Goal: Transaction & Acquisition: Purchase product/service

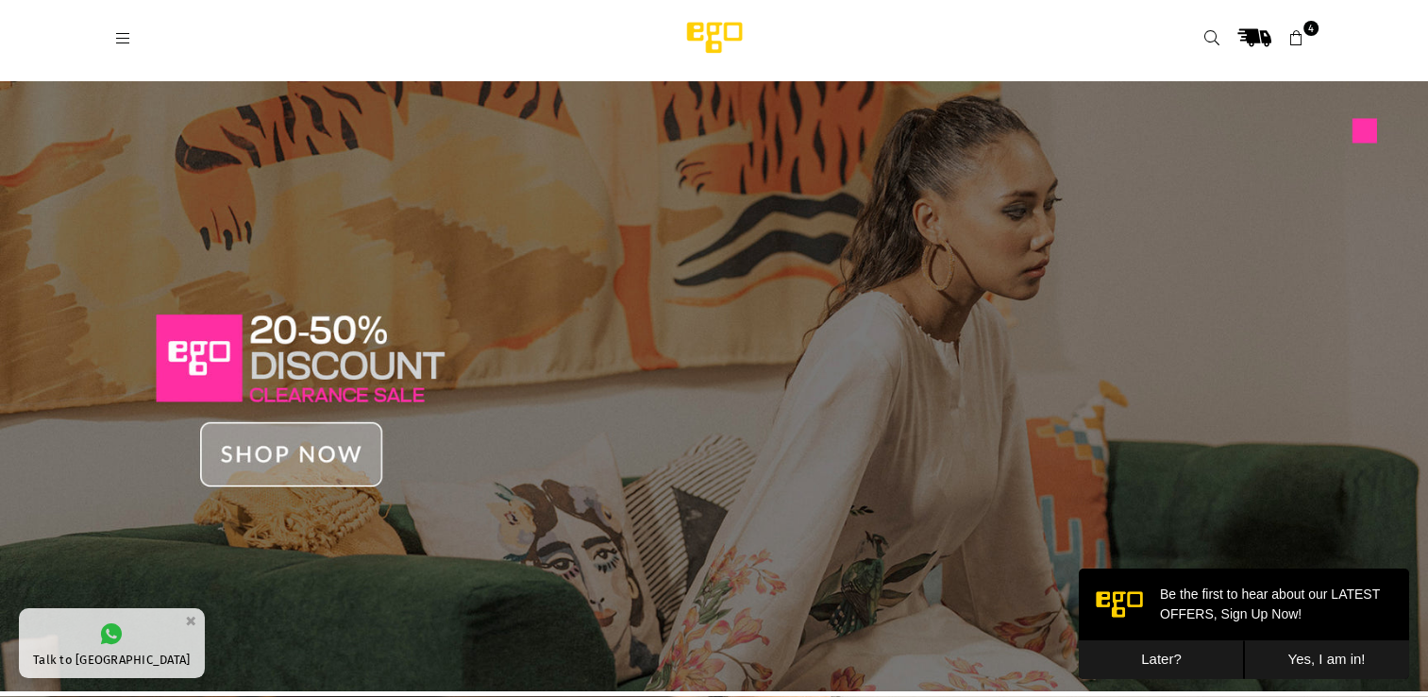
click at [371, 450] on img at bounding box center [714, 386] width 1428 height 610
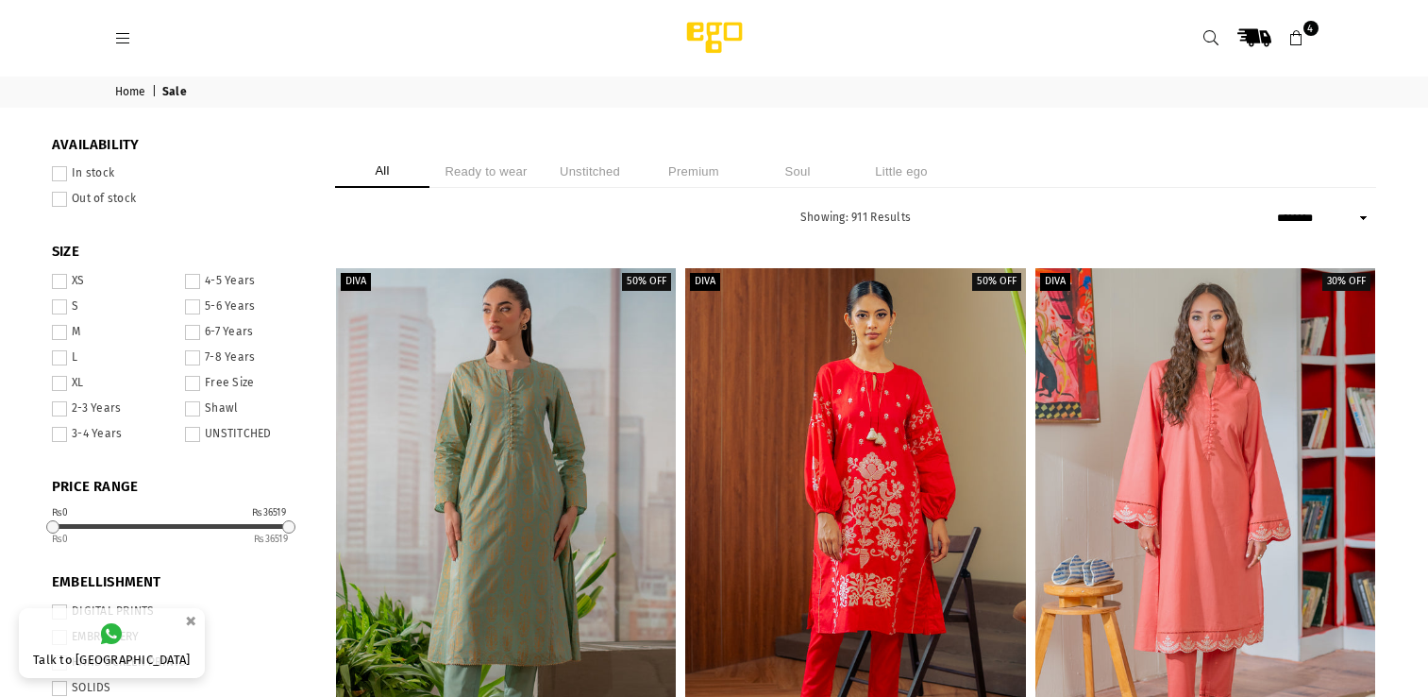
select select "******"
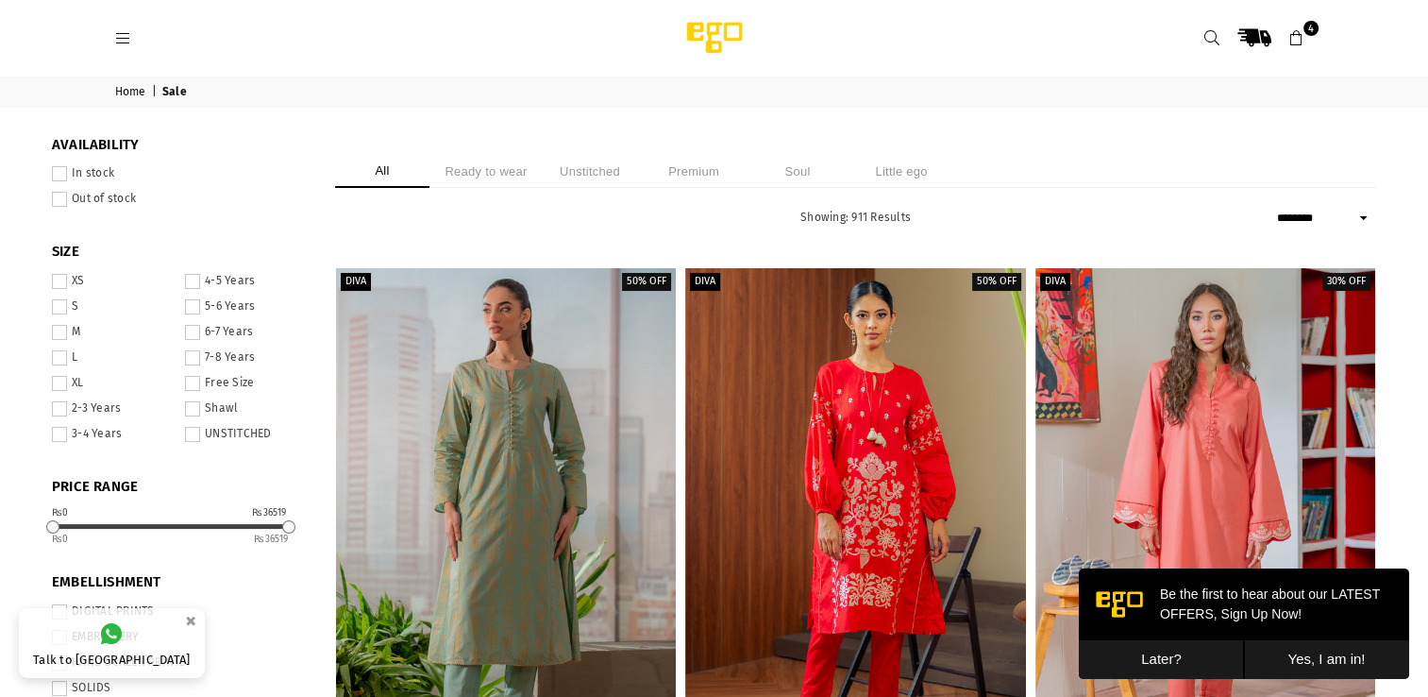
click at [123, 44] on icon at bounding box center [123, 38] width 17 height 17
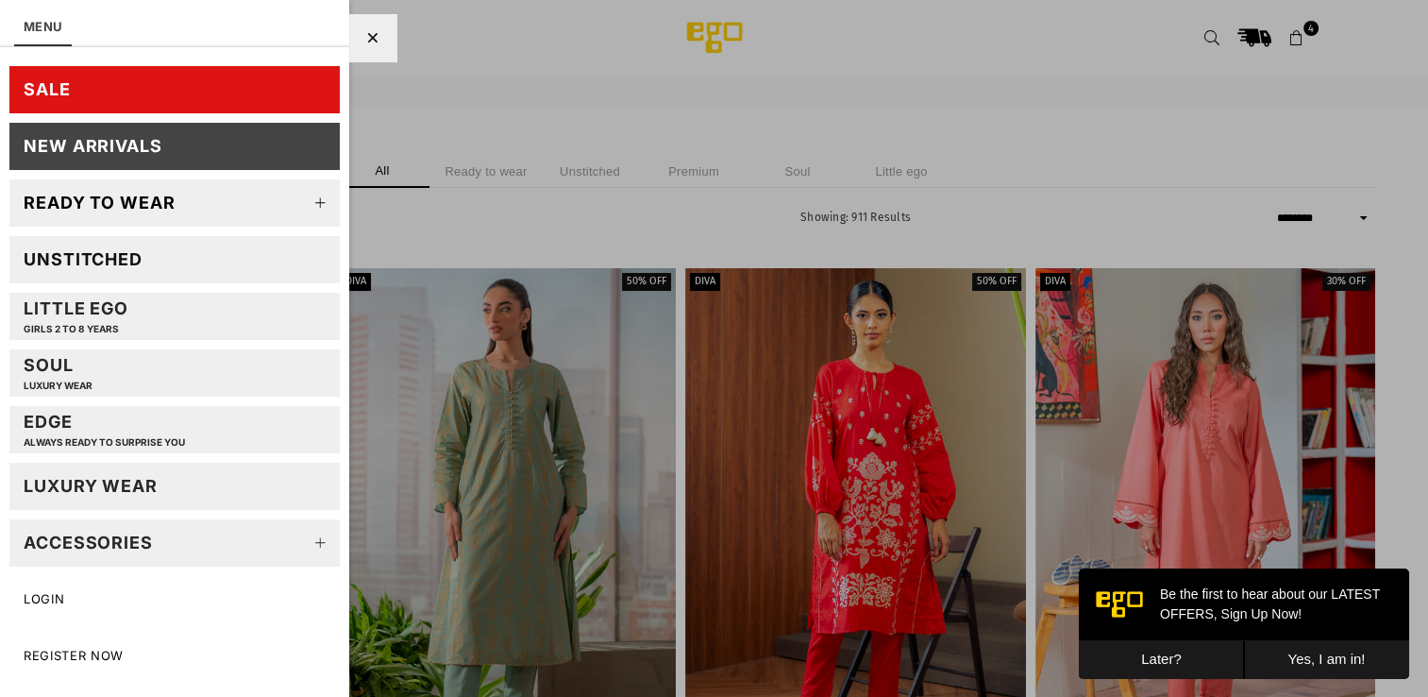
click at [144, 155] on div "New Arrivals" at bounding box center [93, 146] width 139 height 22
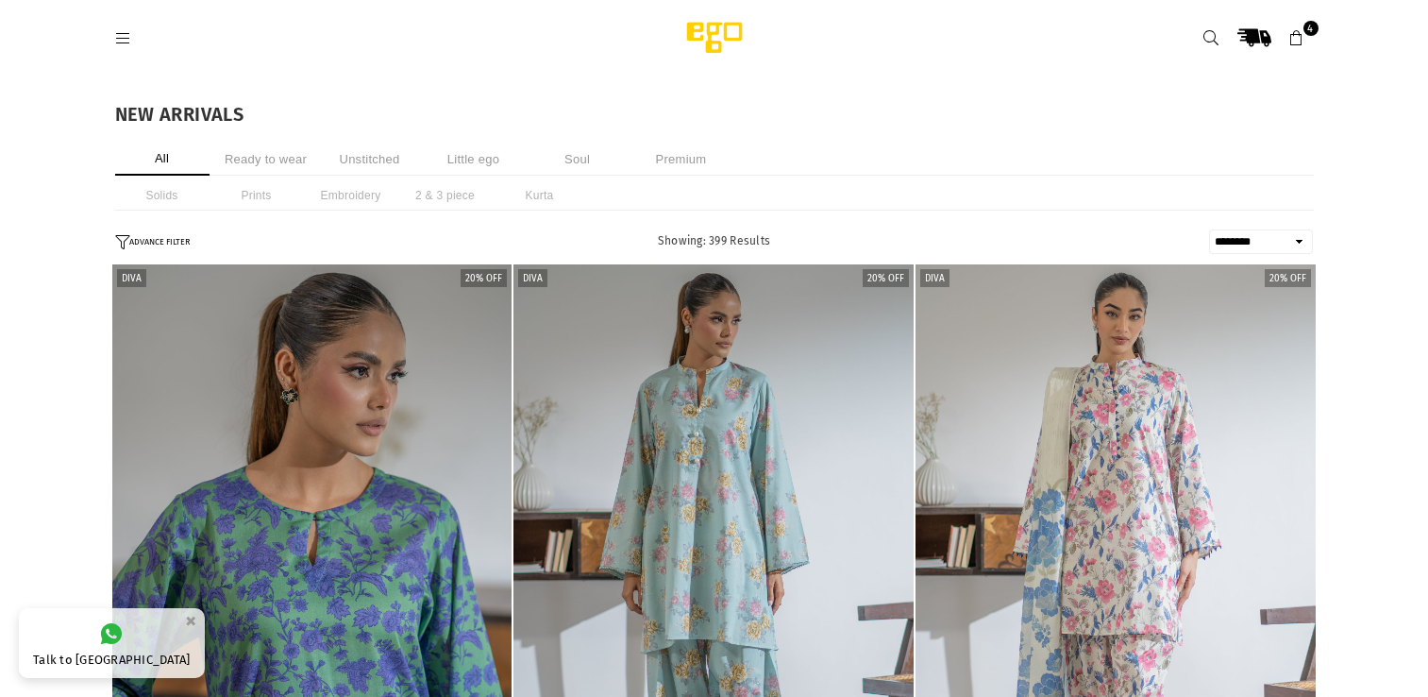
select select "******"
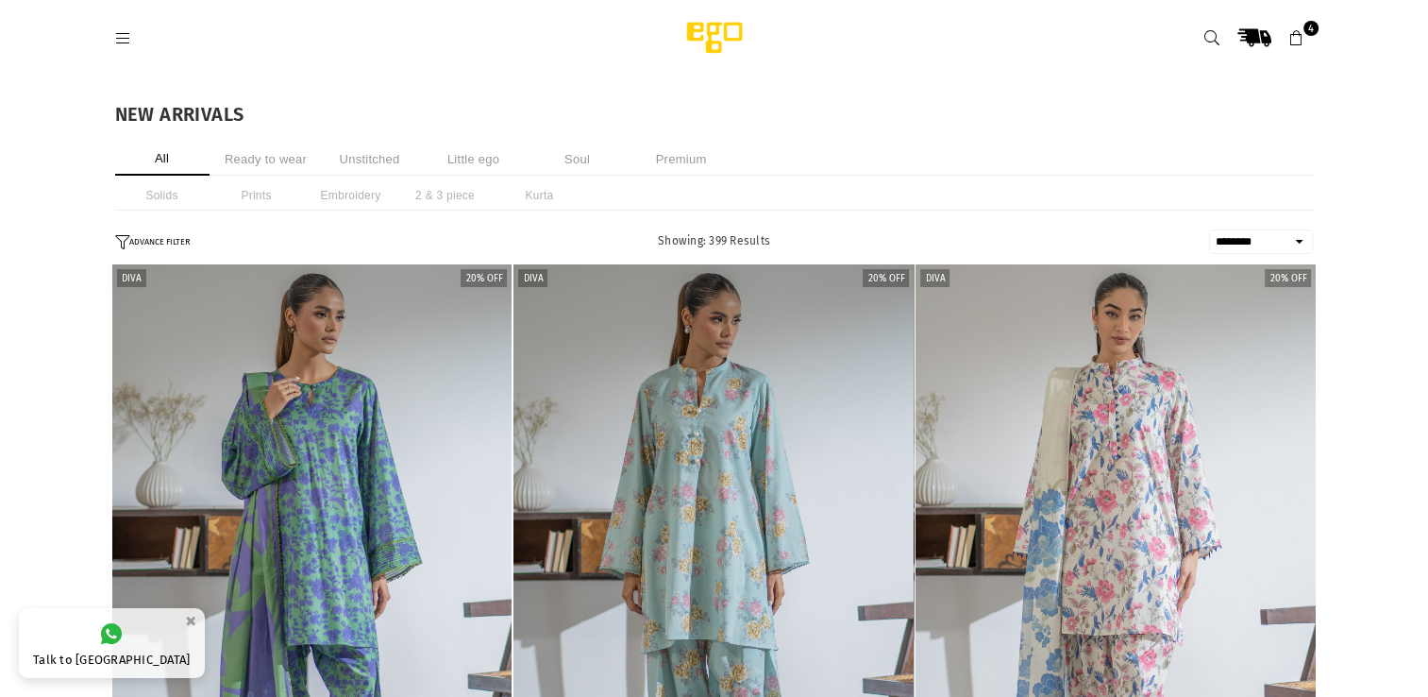
click at [272, 152] on li "Ready to wear" at bounding box center [266, 159] width 94 height 33
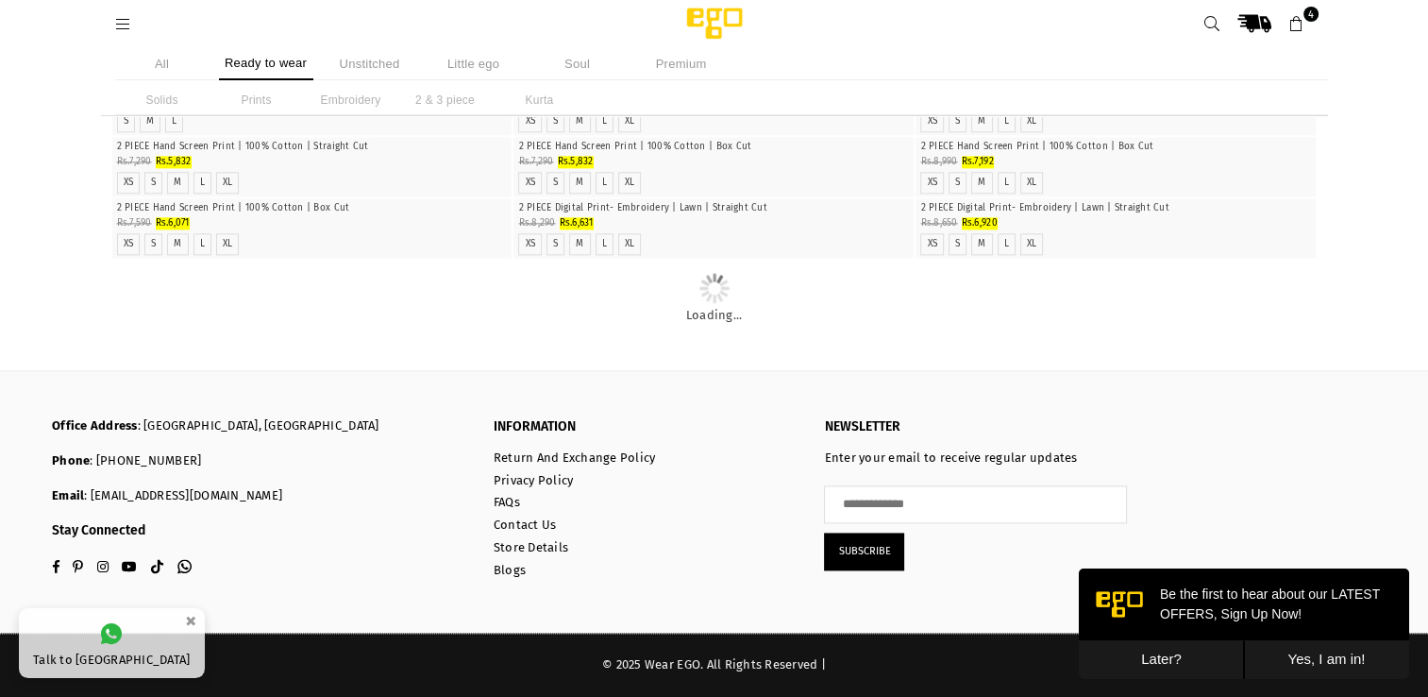
scroll to position [7417, 0]
click at [714, 198] on img "1 / 8" at bounding box center [714, 198] width 0 height 0
click at [789, 5] on img at bounding box center [714, 24] width 160 height 38
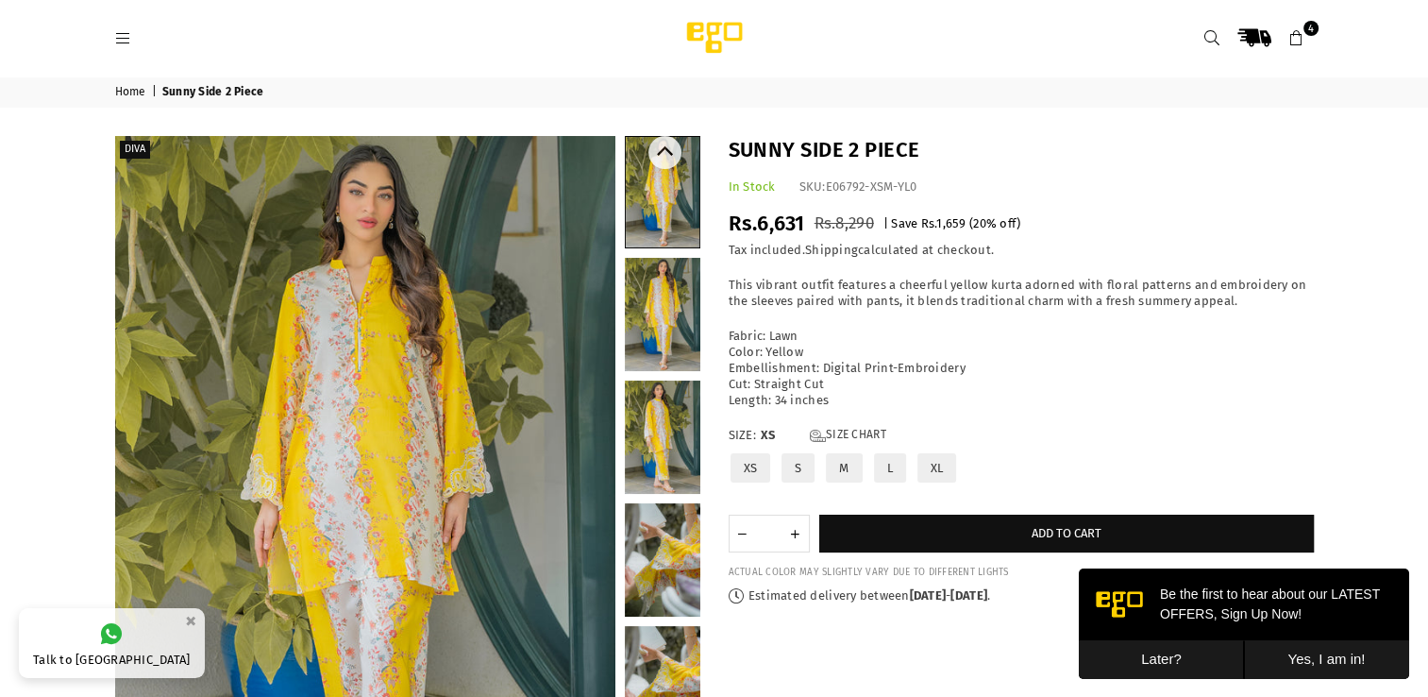
click at [687, 304] on link at bounding box center [663, 314] width 76 height 113
click at [655, 437] on link at bounding box center [663, 436] width 76 height 113
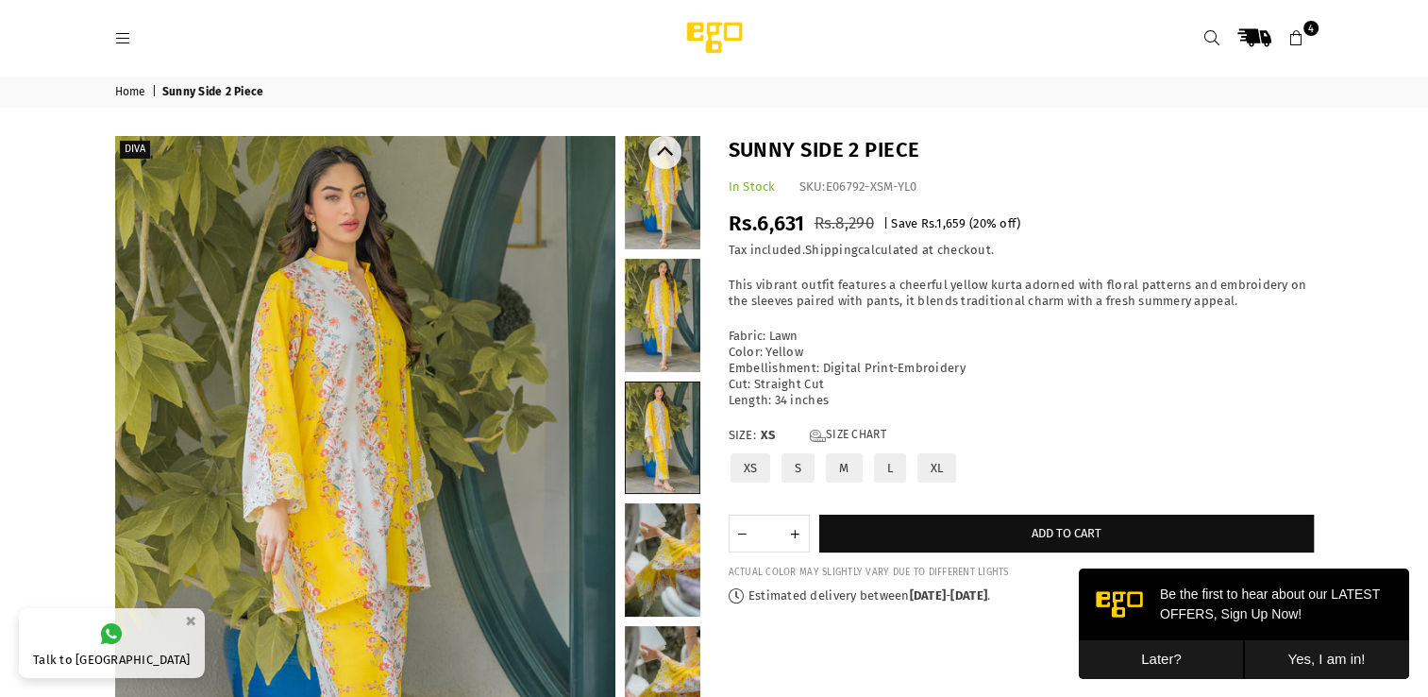
click at [660, 498] on div at bounding box center [663, 511] width 76 height 751
click at [662, 520] on link at bounding box center [663, 559] width 76 height 113
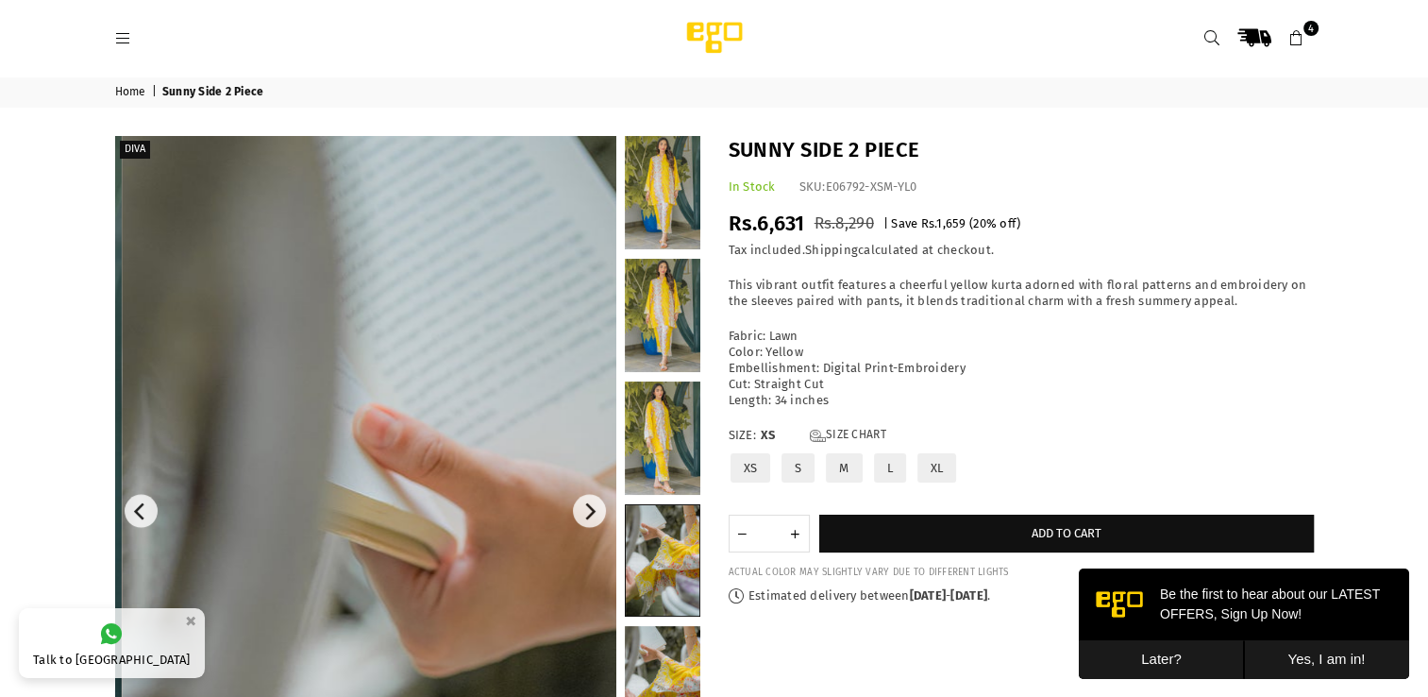
scroll to position [23, 0]
